Goal: Task Accomplishment & Management: Manage account settings

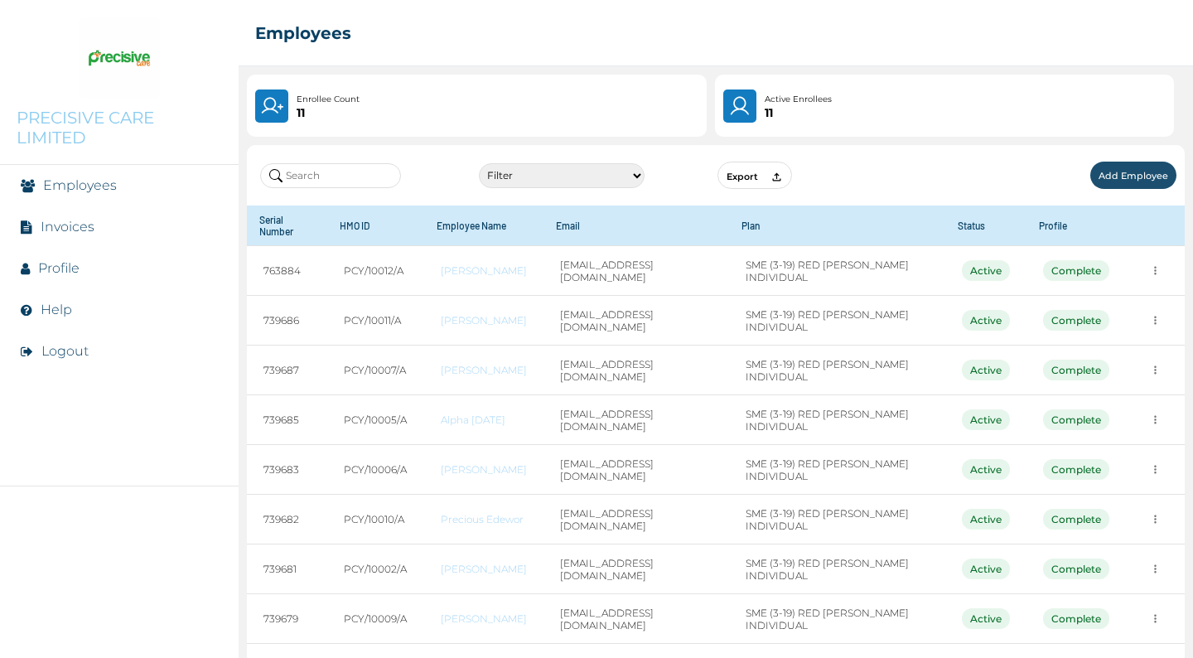
click at [76, 222] on link "Invoices" at bounding box center [68, 227] width 54 height 16
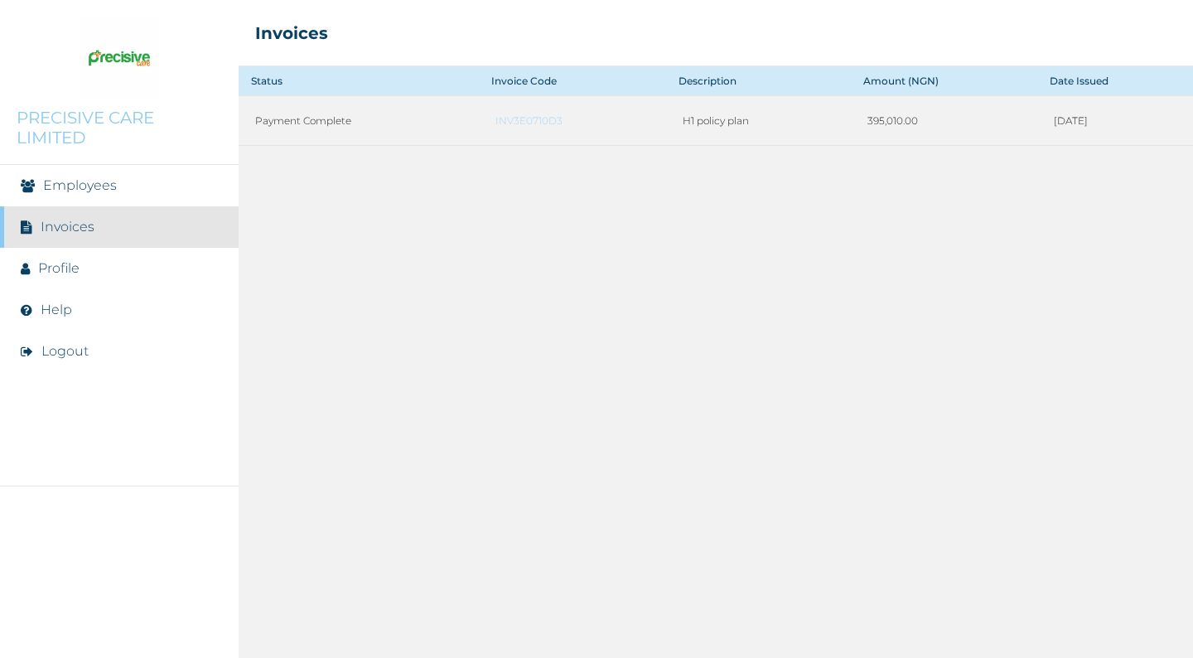
click at [60, 316] on link "Help" at bounding box center [56, 310] width 31 height 16
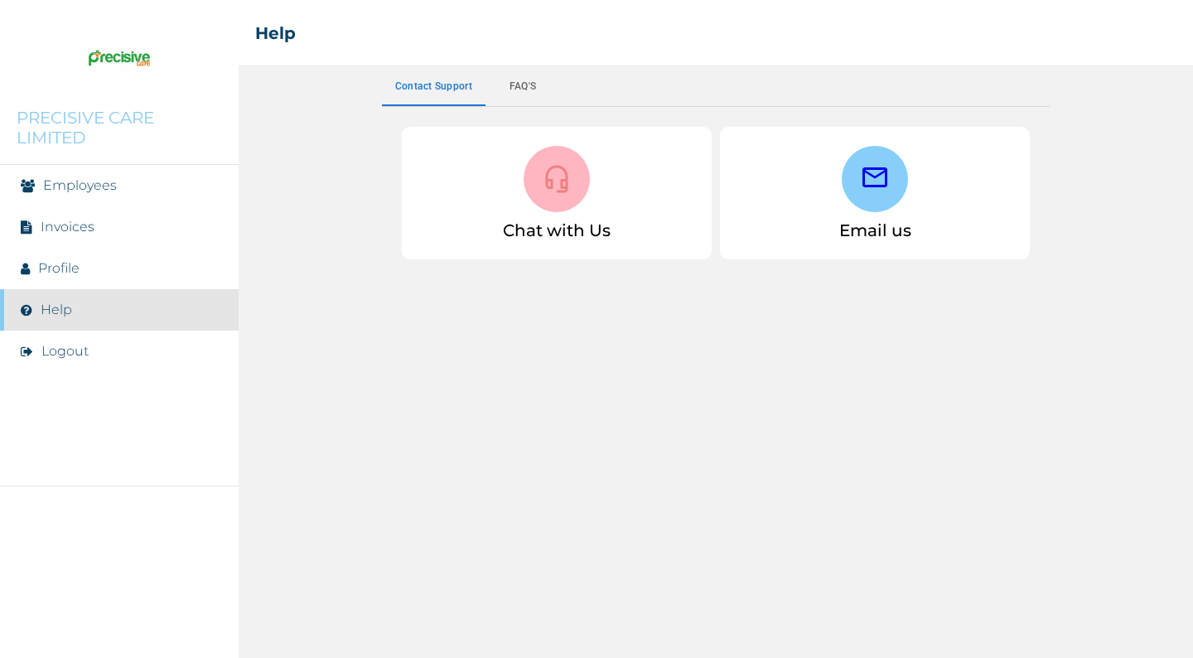
click at [549, 176] on icon at bounding box center [557, 179] width 30 height 30
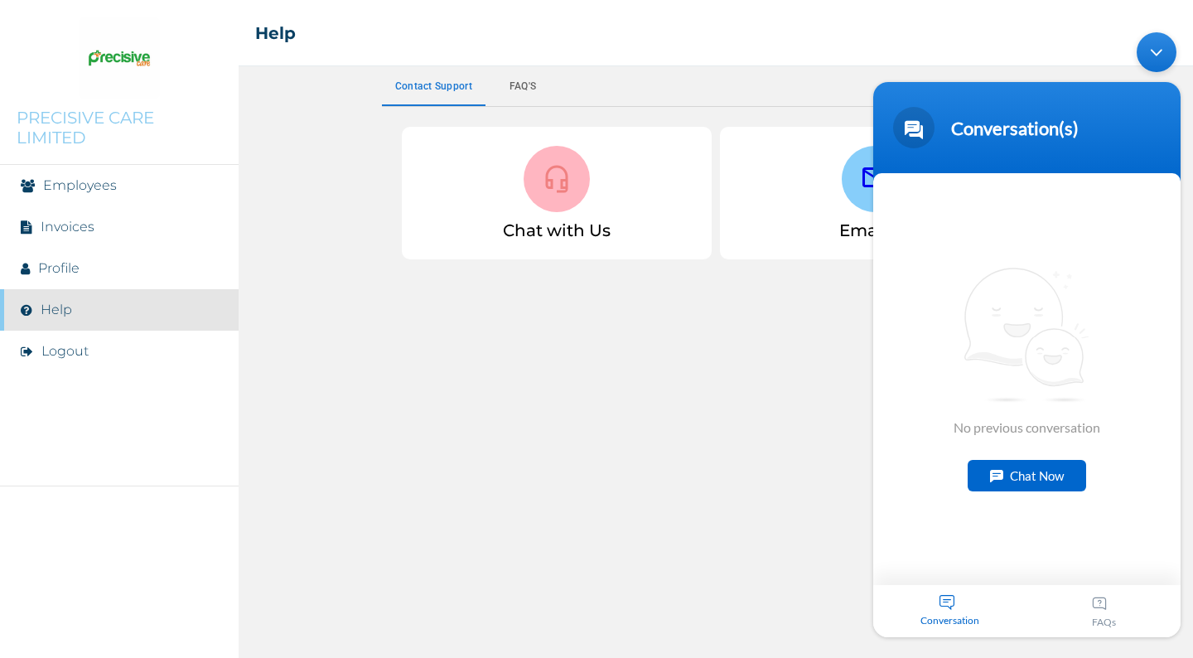
click at [1032, 481] on div "Chat Now" at bounding box center [1027, 475] width 118 height 31
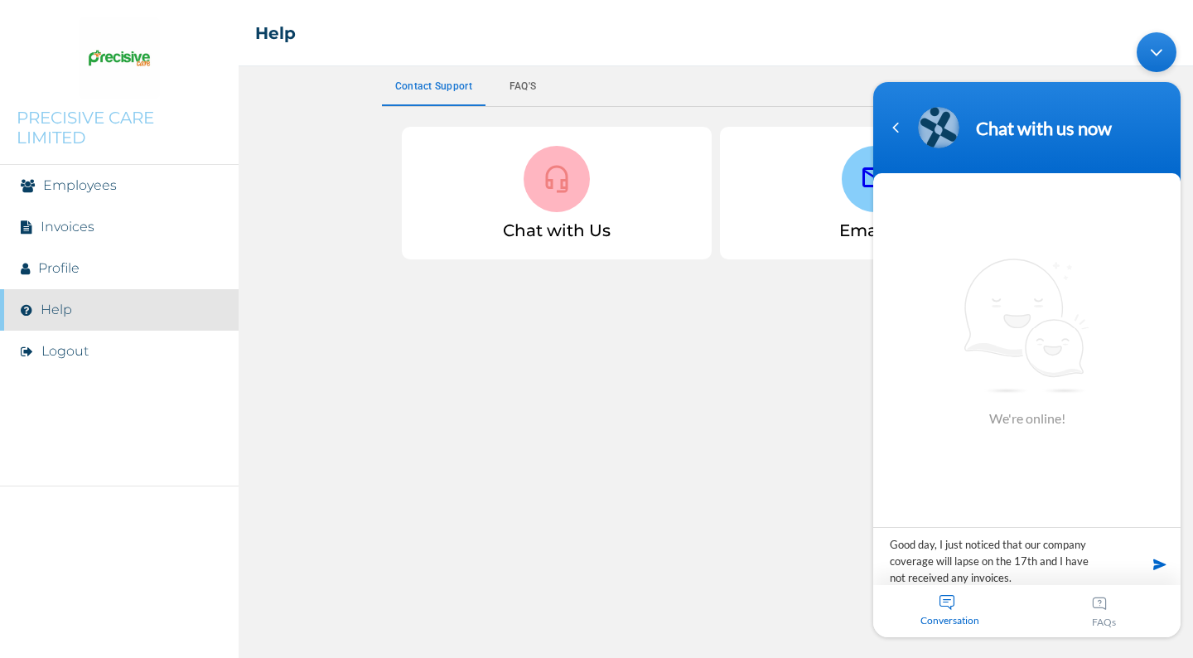
type textarea "Good day, I just noticed that our company coverage will lapse on the 17th and I…"
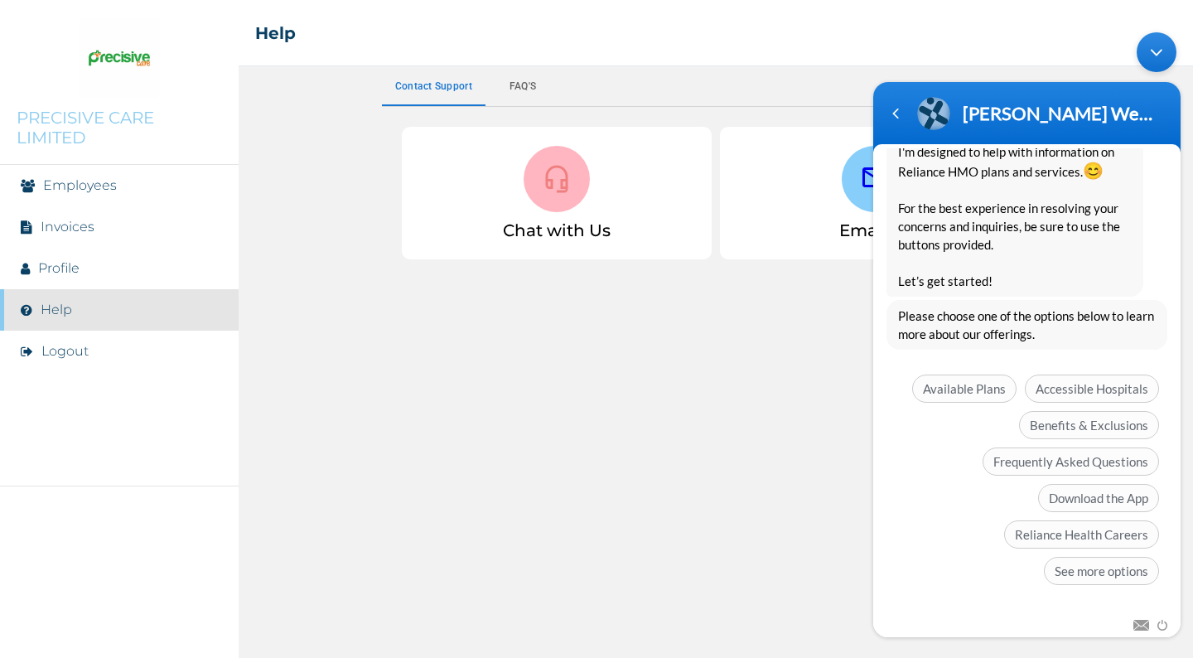
scroll to position [200, 0]
click at [1070, 568] on span "See more options" at bounding box center [1101, 571] width 115 height 28
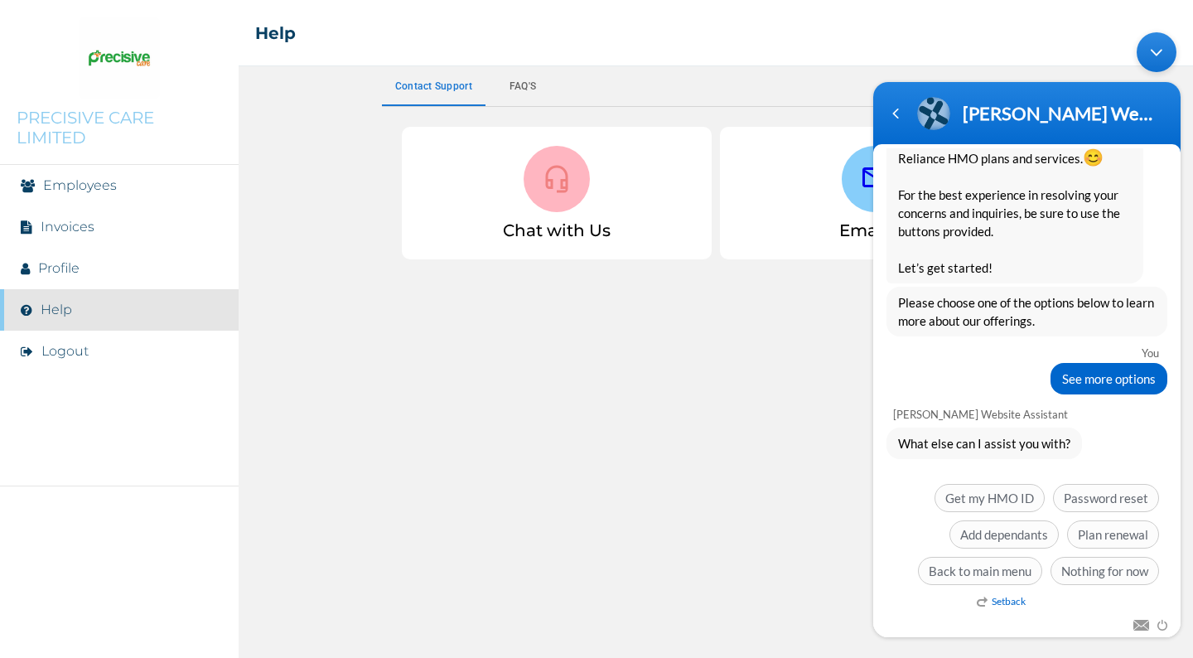
scroll to position [214, 0]
click at [1108, 533] on span "Plan renewal" at bounding box center [1113, 534] width 92 height 28
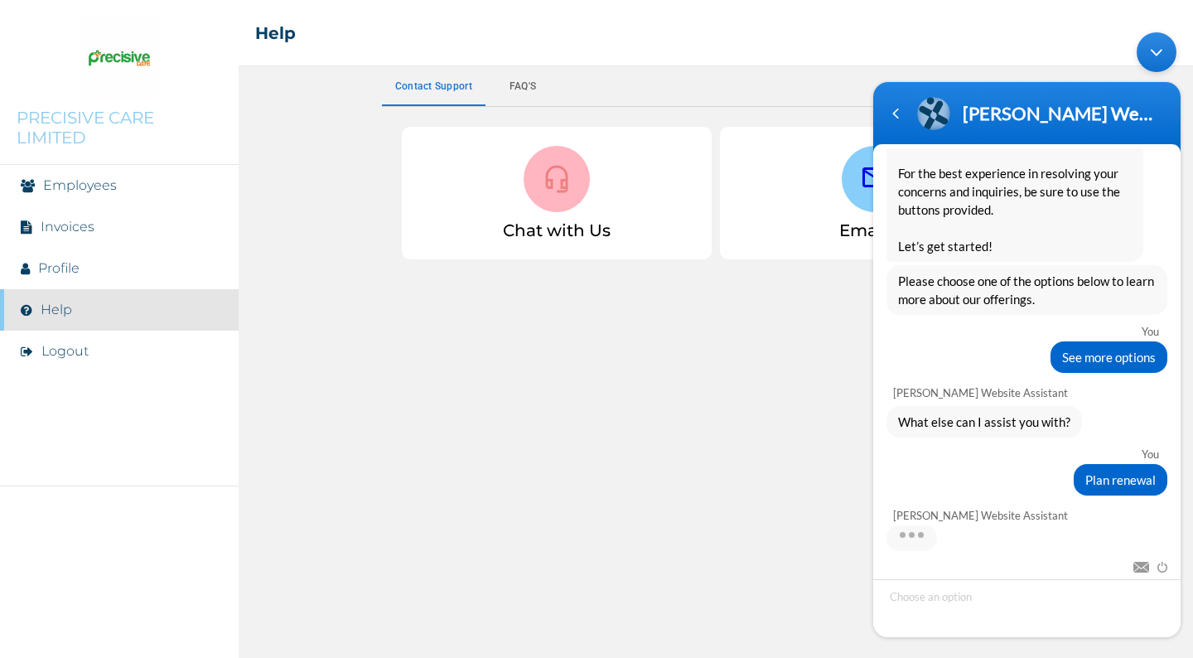
scroll to position [318, 0]
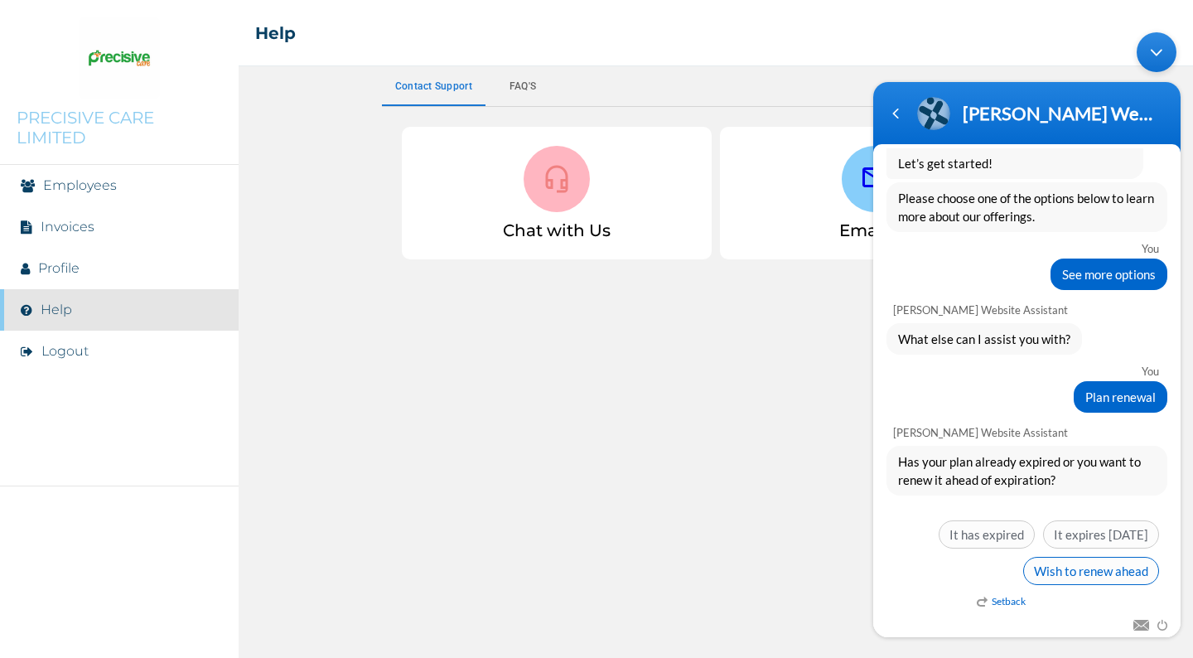
click at [1077, 572] on span "Wish to renew ahead" at bounding box center [1091, 571] width 136 height 28
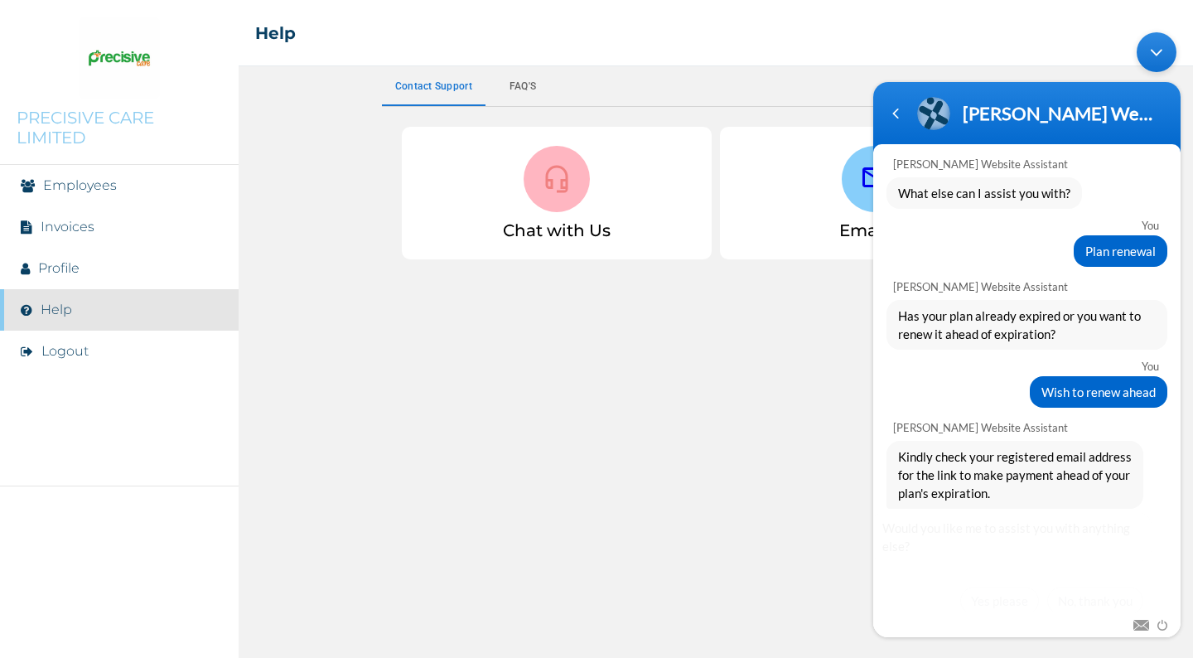
scroll to position [494, 0]
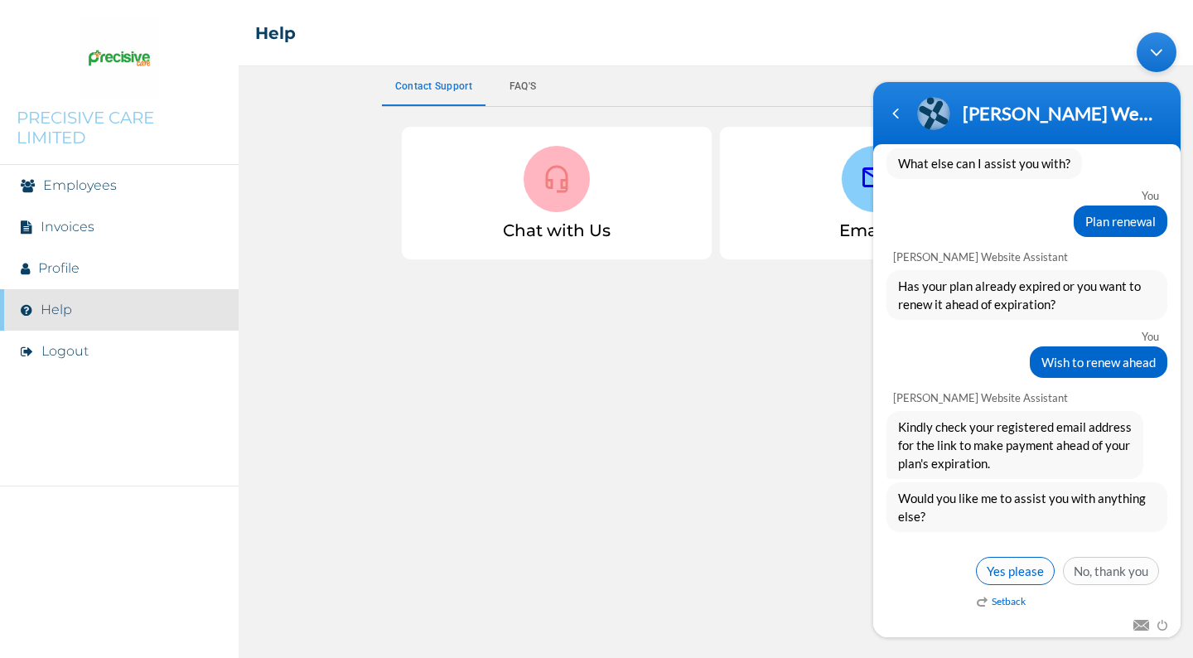
click at [992, 569] on span "Yes please" at bounding box center [1015, 571] width 79 height 28
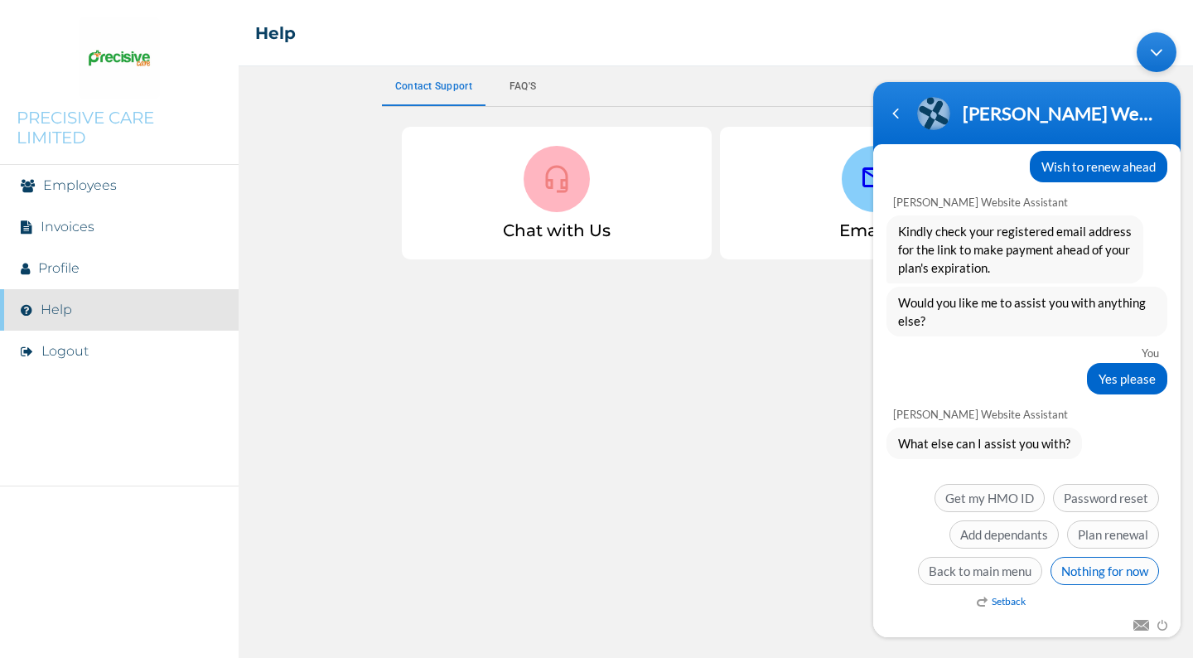
scroll to position [689, 0]
click at [1107, 529] on span "Plan renewal" at bounding box center [1113, 534] width 92 height 28
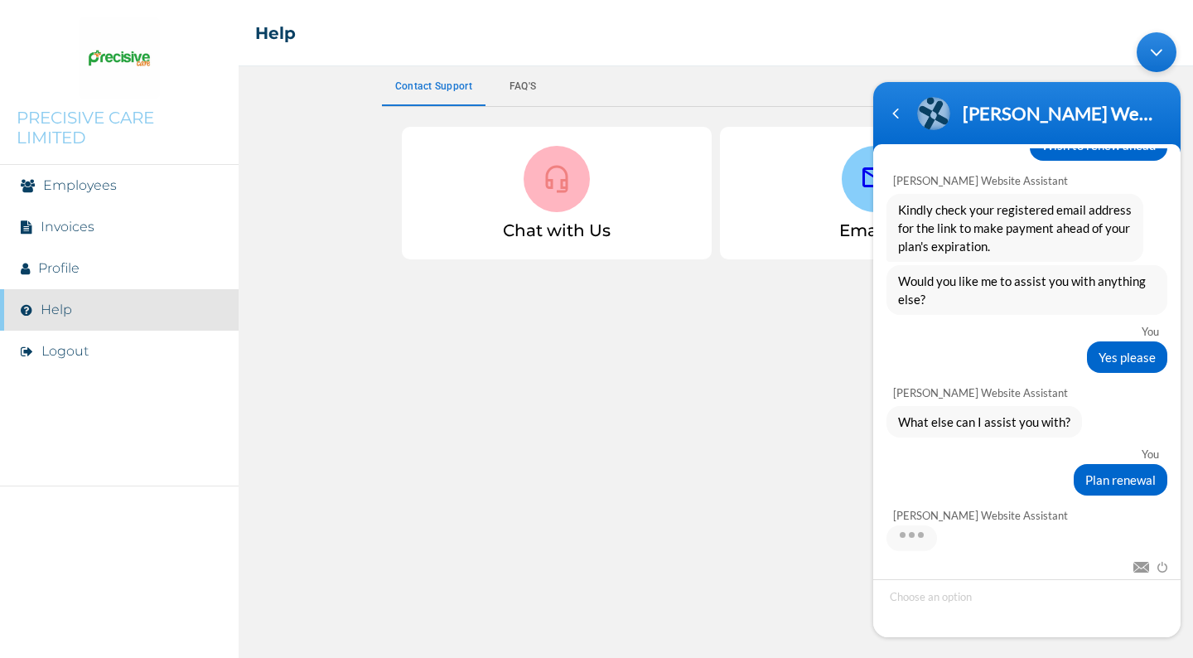
scroll to position [794, 0]
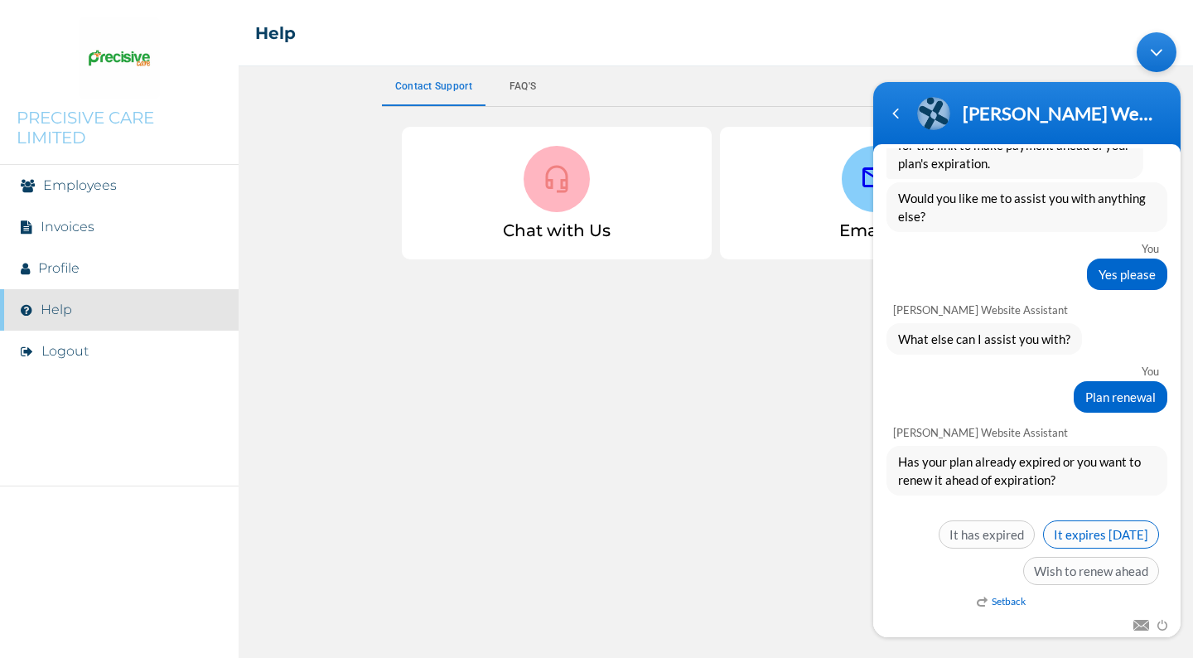
click at [1082, 533] on span "It expires [DATE]" at bounding box center [1101, 534] width 116 height 28
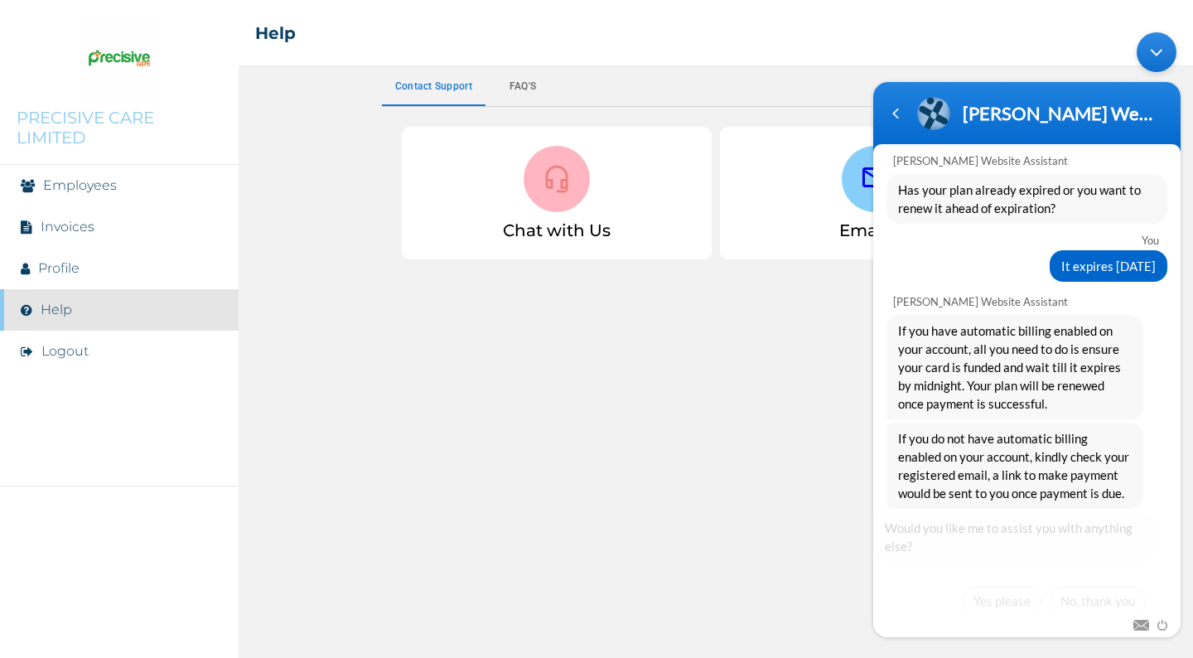
scroll to position [1095, 0]
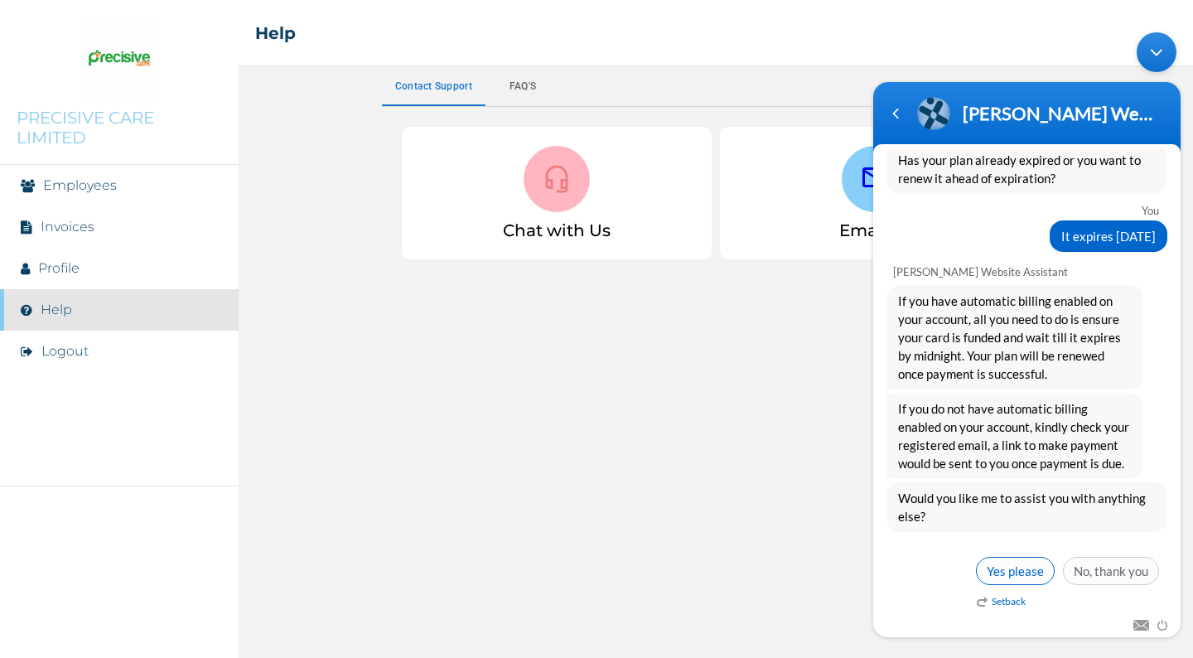
click at [1000, 566] on span "Yes please" at bounding box center [1015, 571] width 79 height 28
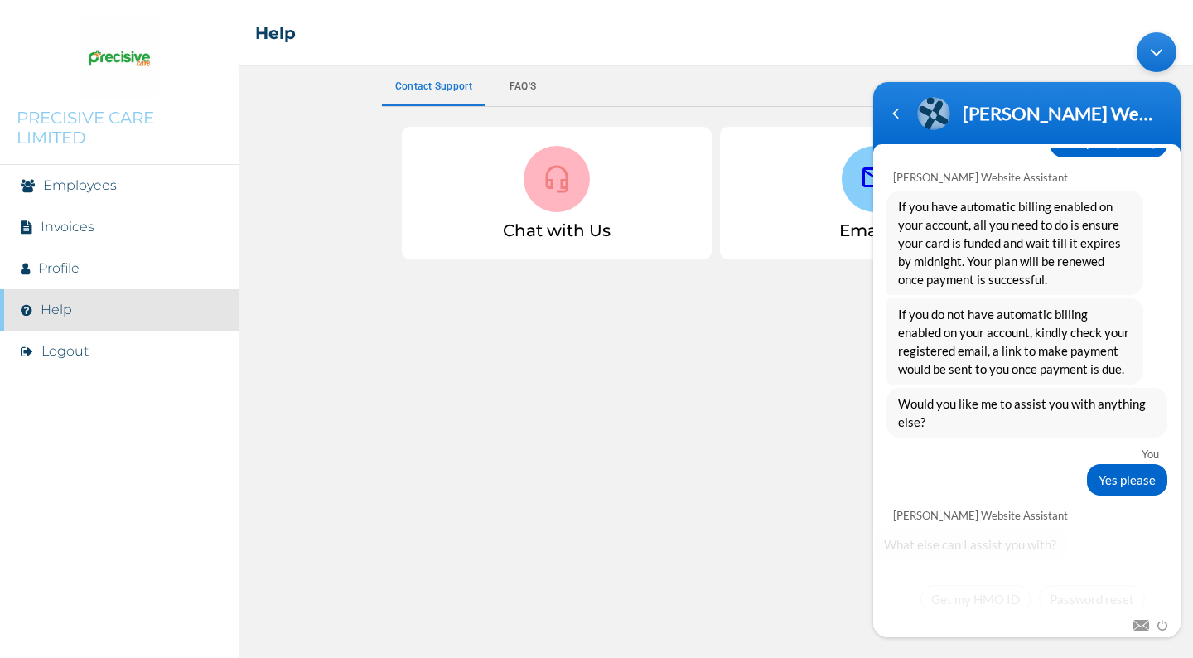
scroll to position [1291, 0]
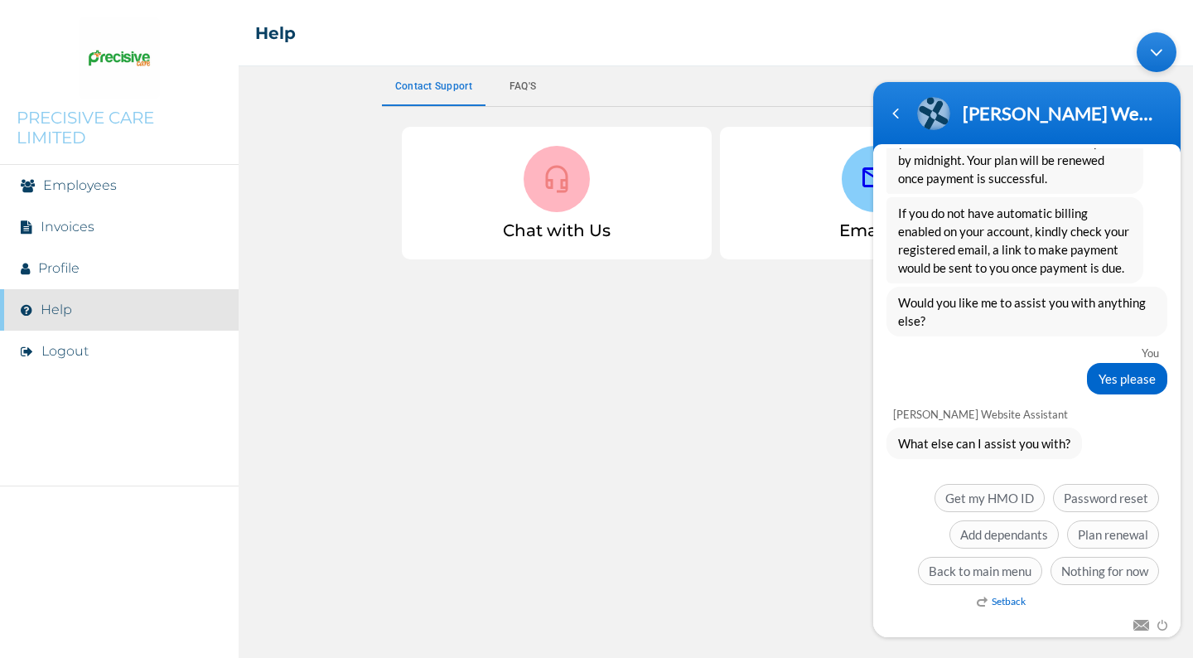
click at [1001, 596] on em "Setback" at bounding box center [1001, 601] width 49 height 12
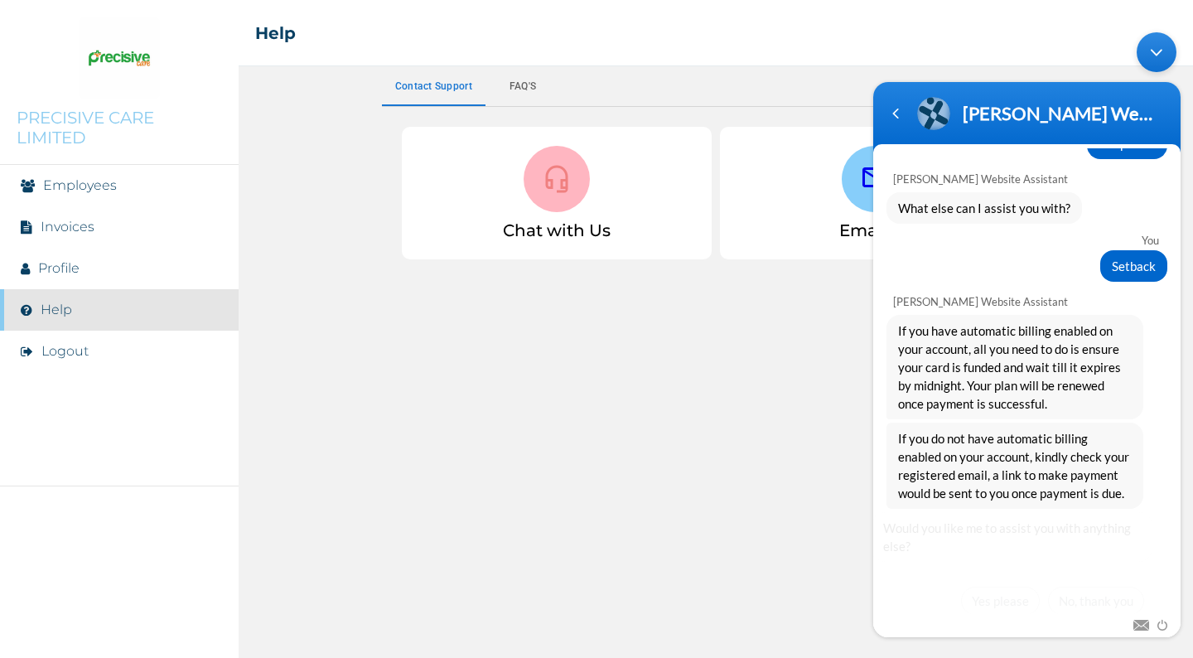
scroll to position [1556, 0]
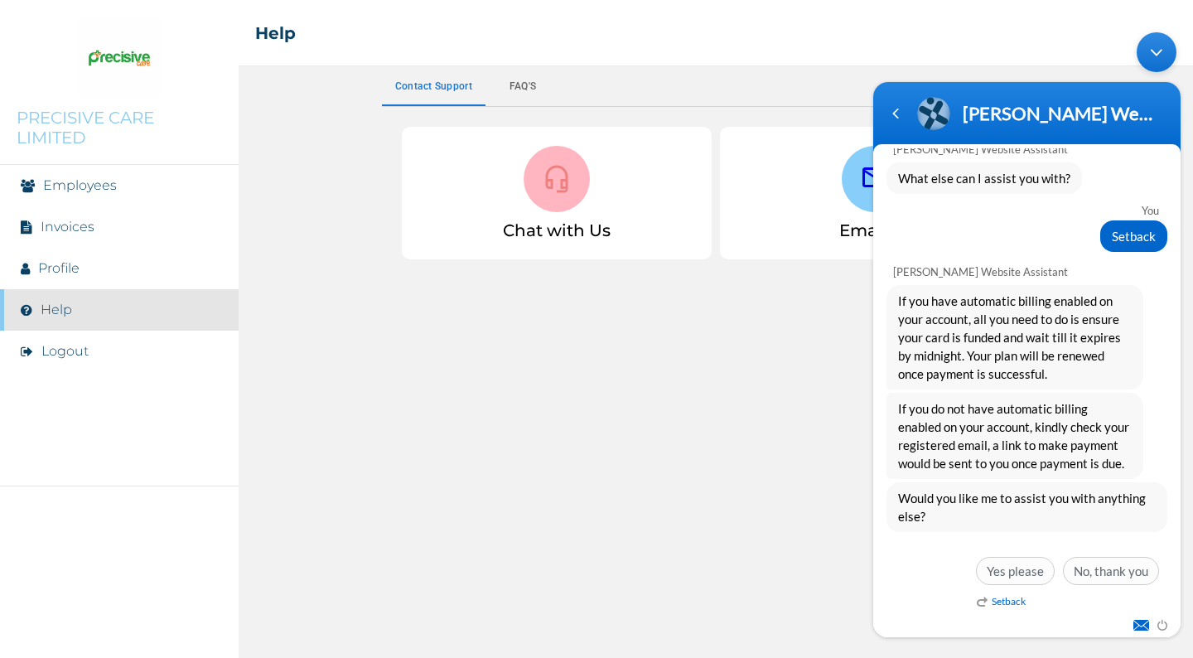
click at [1136, 626] on span at bounding box center [1137, 623] width 24 height 15
click at [978, 618] on input "text" at bounding box center [1028, 615] width 224 height 18
type input "precisivecare"
type input "precisivecare@gmail.com"
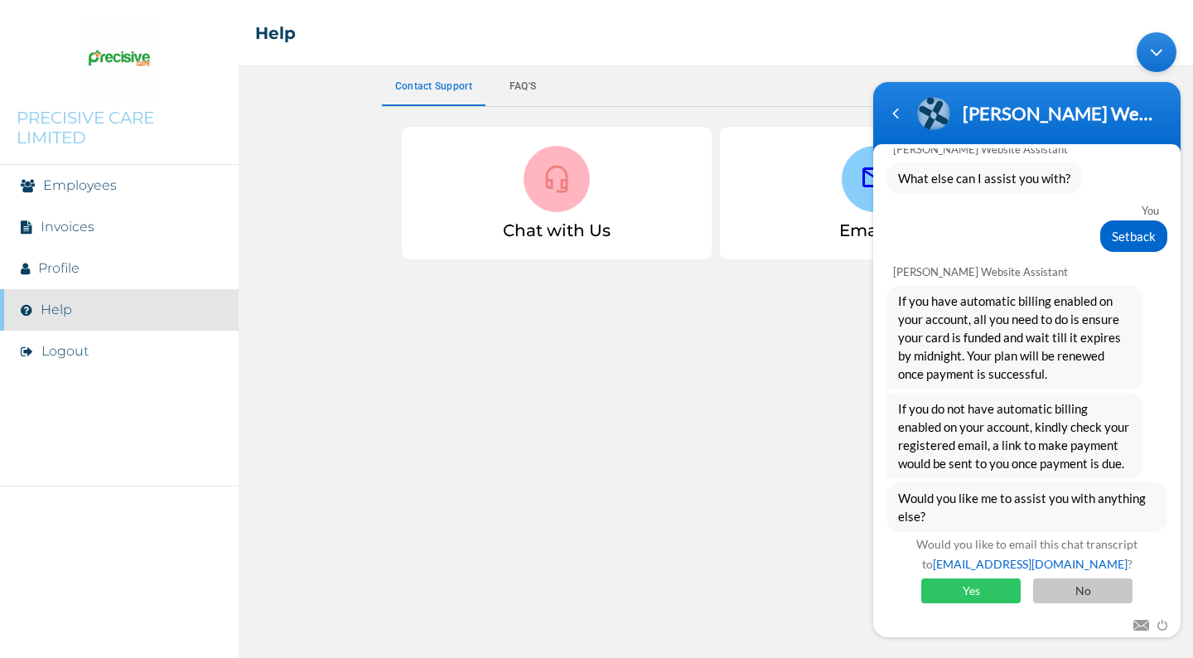
click at [1078, 599] on span "No" at bounding box center [1082, 590] width 99 height 25
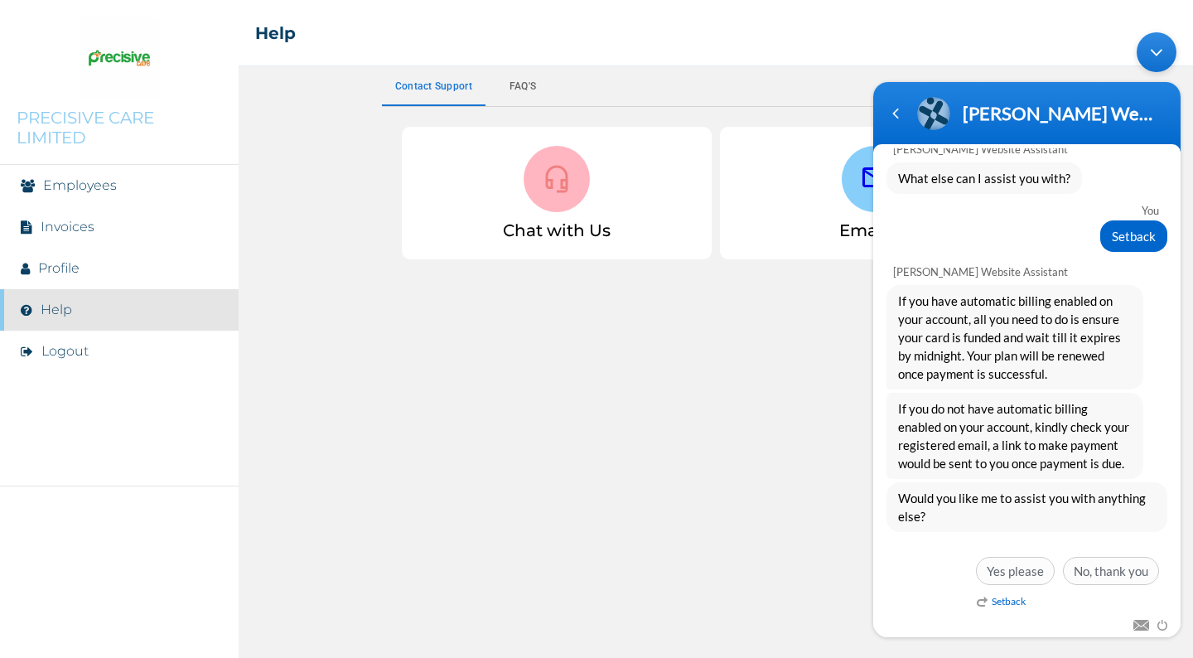
click at [1153, 51] on div "Minimize live chat window" at bounding box center [1157, 52] width 40 height 40
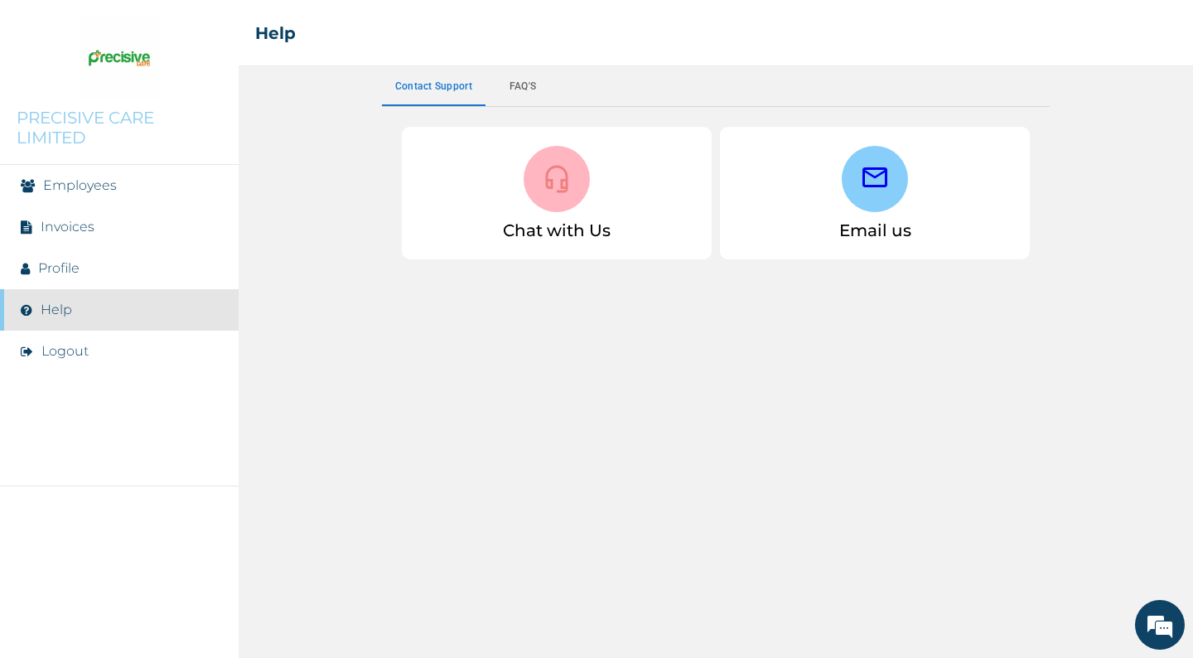
click at [854, 190] on div at bounding box center [875, 179] width 66 height 66
click at [856, 190] on div at bounding box center [875, 179] width 66 height 66
click at [872, 234] on div "Email us" at bounding box center [875, 193] width 310 height 133
click at [877, 154] on div at bounding box center [875, 179] width 66 height 66
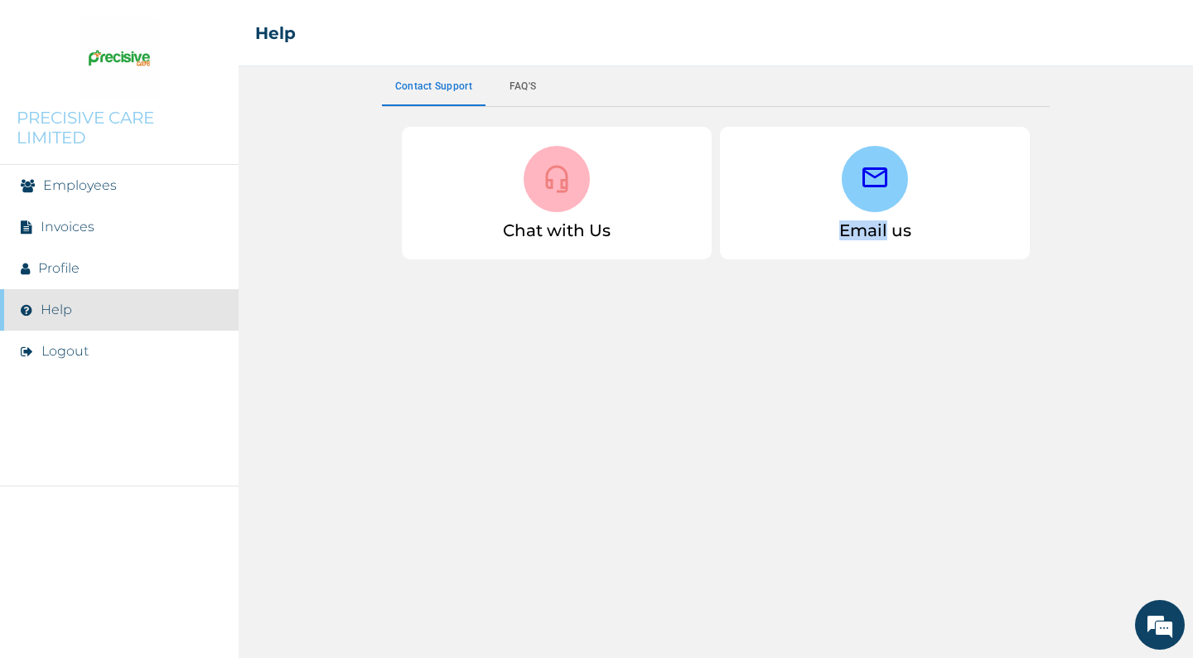
click at [865, 180] on icon at bounding box center [874, 177] width 25 height 20
click at [75, 233] on link "Invoices" at bounding box center [68, 227] width 54 height 16
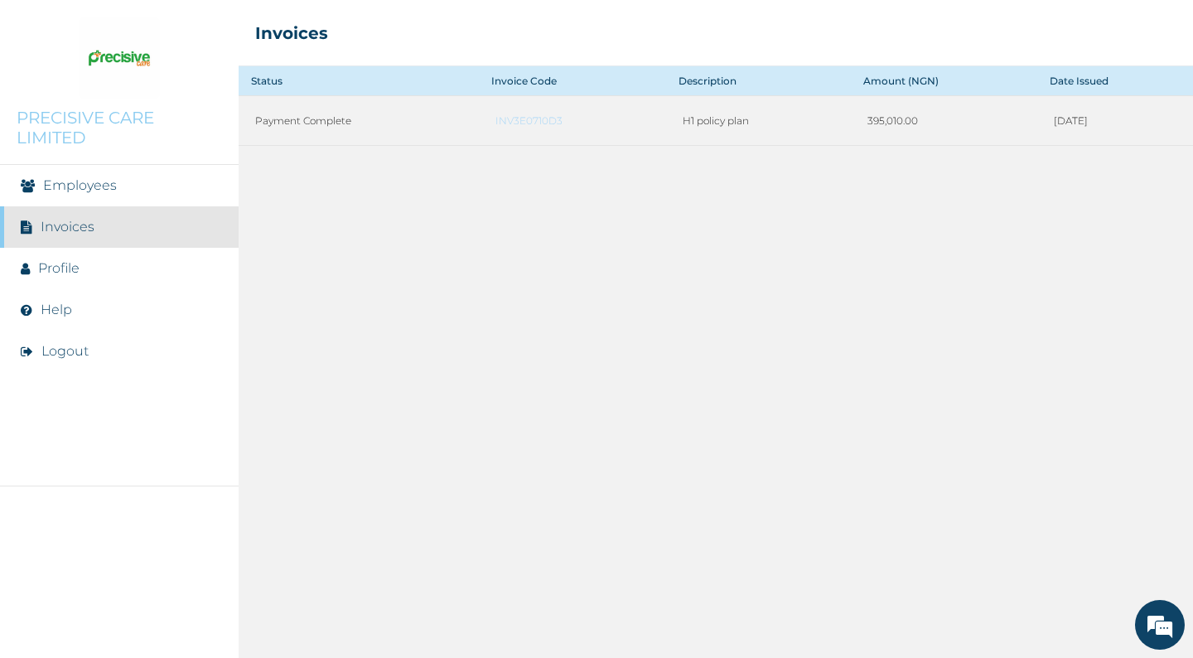
click at [75, 237] on li "Invoices" at bounding box center [119, 226] width 239 height 41
click at [495, 114] on link "INV3E0710D3" at bounding box center [571, 120] width 153 height 12
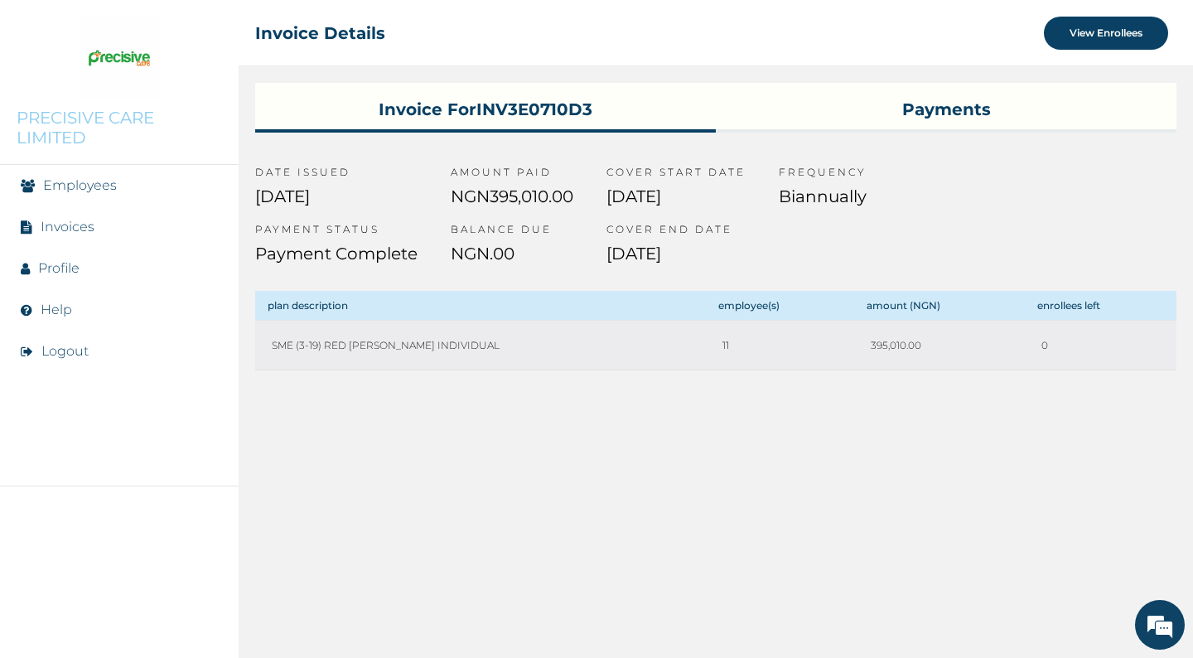
click at [54, 116] on p "PRECISIVE CARE LIMITED" at bounding box center [119, 128] width 205 height 40
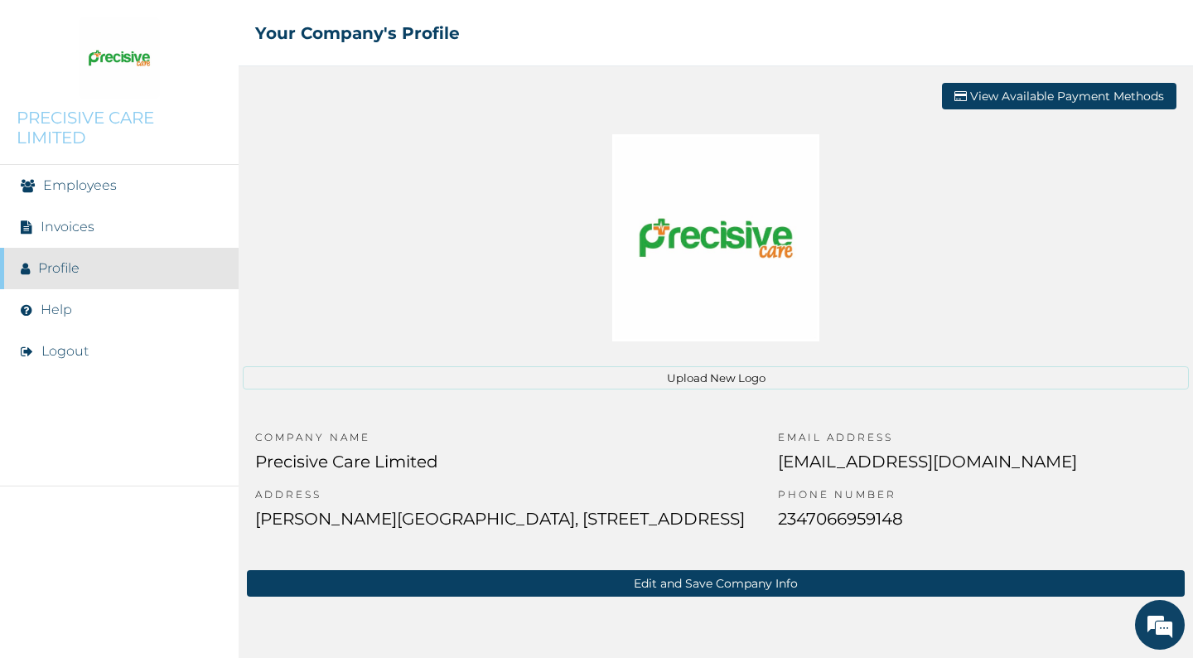
click at [1046, 97] on button "View Available Payment Methods" at bounding box center [1059, 96] width 234 height 27
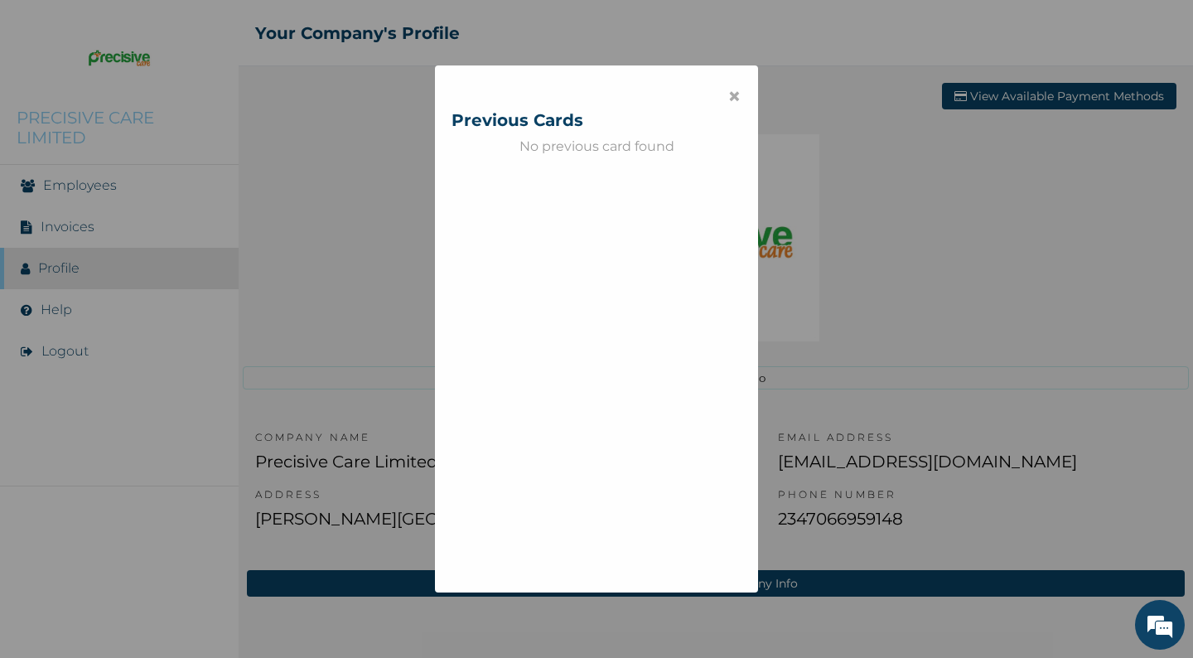
click at [731, 95] on span "×" at bounding box center [734, 96] width 14 height 28
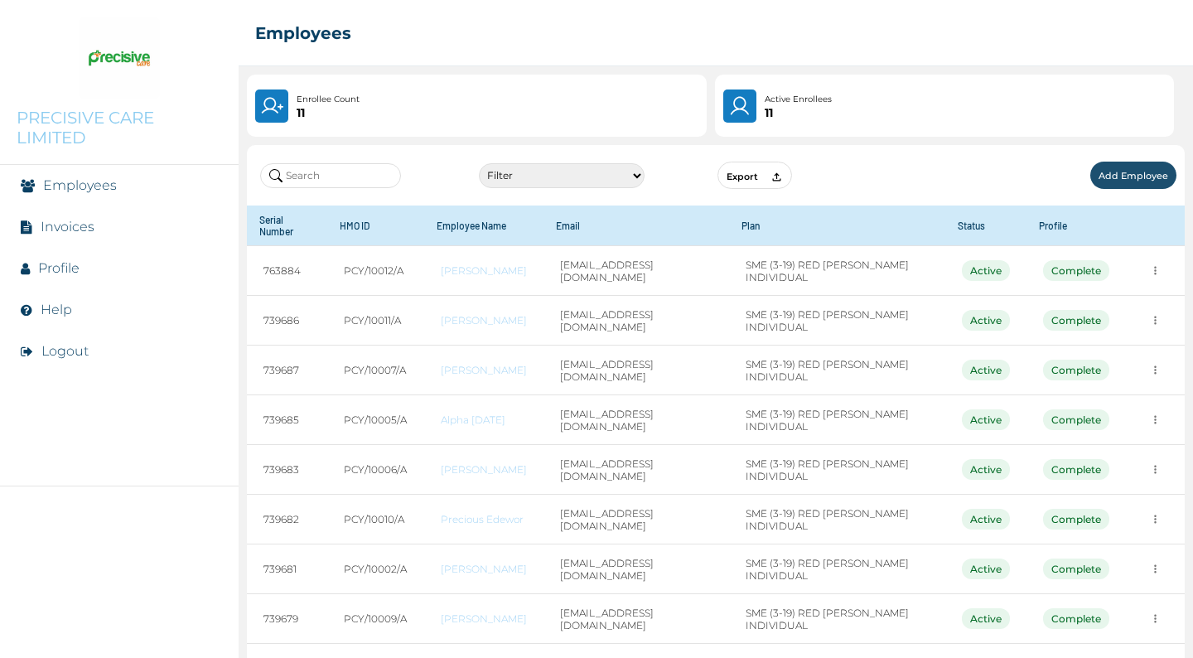
click at [56, 307] on link "Help" at bounding box center [56, 310] width 31 height 16
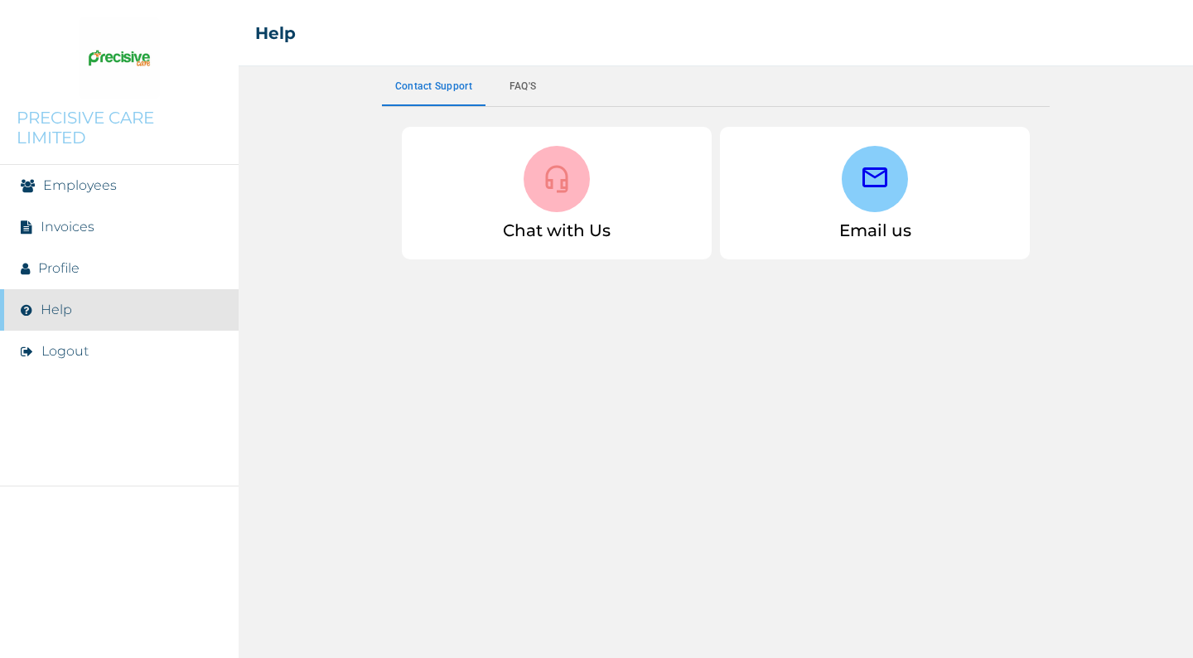
click at [521, 78] on button "Faq's" at bounding box center [522, 86] width 75 height 40
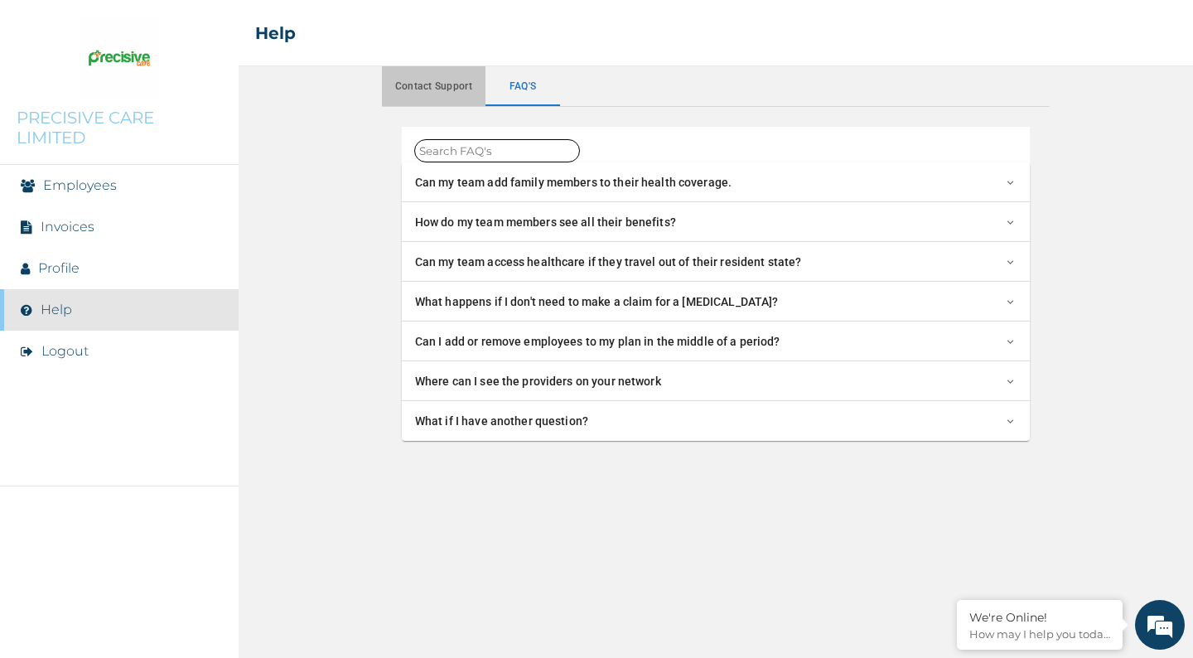
click at [432, 93] on button "Contact support" at bounding box center [434, 86] width 104 height 40
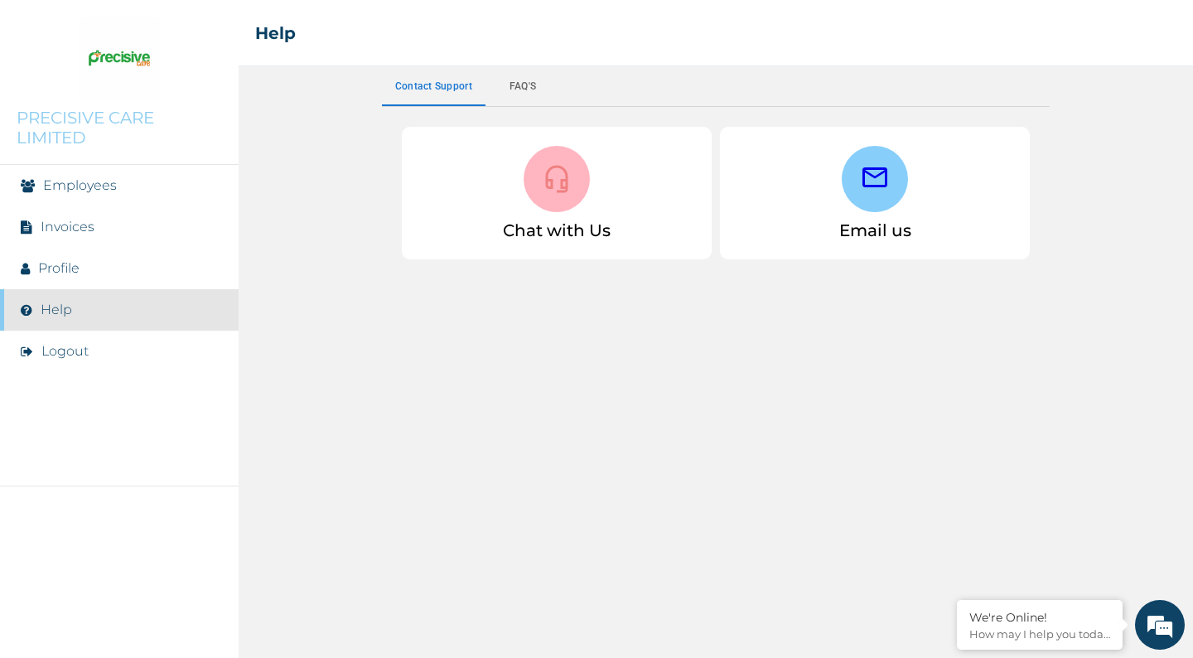
scroll to position [1737, 0]
